Goal: Task Accomplishment & Management: Manage account settings

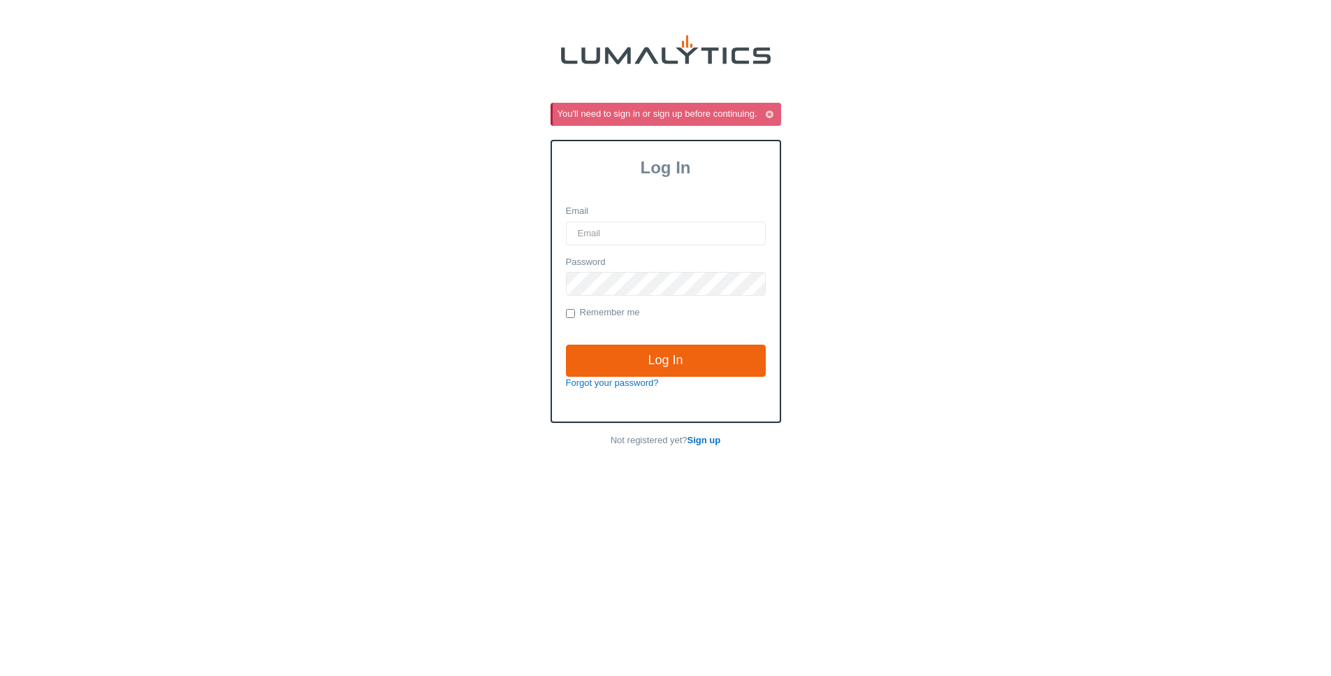
type input "[EMAIL_ADDRESS][DOMAIN_NAME]"
click at [569, 313] on input "Remember me" at bounding box center [570, 313] width 9 height 9
checkbox input "true"
click at [619, 355] on input "Log In" at bounding box center [666, 360] width 200 height 32
